Goal: Find specific page/section: Find specific page/section

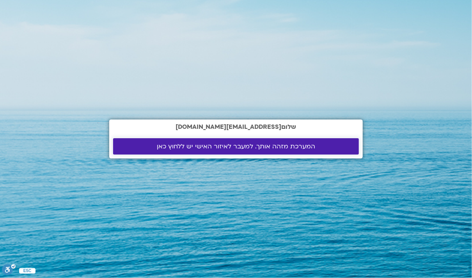
click at [172, 147] on span "המערכת מזהה אותך. למעבר לאיזור האישי יש ללחוץ כאן" at bounding box center [236, 146] width 158 height 7
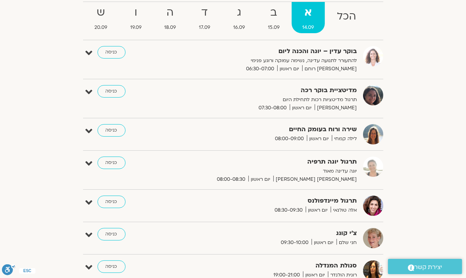
scroll to position [88, 0]
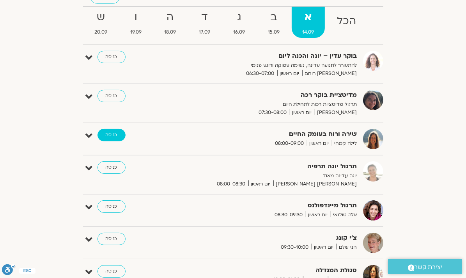
click at [97, 136] on link "כניסה" at bounding box center [111, 135] width 28 height 12
